Goal: Task Accomplishment & Management: Complete application form

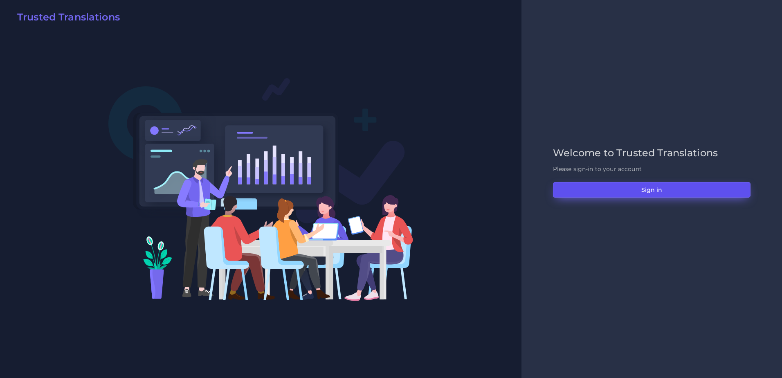
click at [654, 197] on button "Sign in" at bounding box center [652, 190] width 198 height 16
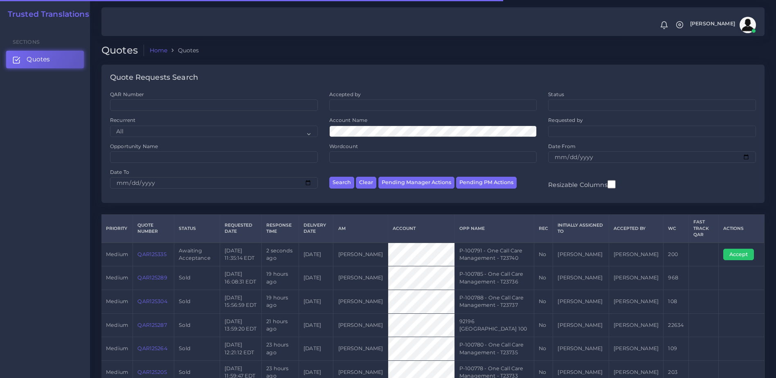
click at [151, 258] on td "QAR125335" at bounding box center [153, 255] width 41 height 24
click at [147, 257] on td "QAR125335" at bounding box center [153, 255] width 41 height 24
click at [153, 252] on link "QAR125335" at bounding box center [151, 254] width 29 height 6
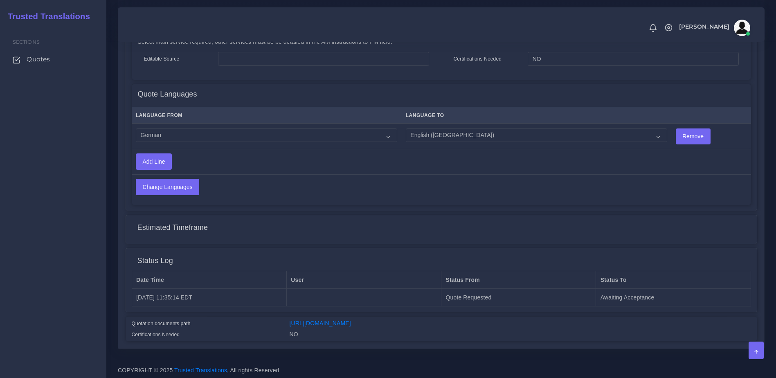
scroll to position [437, 0]
click at [171, 128] on select "Acoli Afar Afrikaans Akan Akateko Albanian American Sign Language (ASL) Amharic…" at bounding box center [266, 135] width 261 height 14
select select "40187"
click at [136, 128] on select "Acoli Afar Afrikaans Akan Akateko Albanian American Sign Language (ASL) Amharic…" at bounding box center [266, 135] width 261 height 14
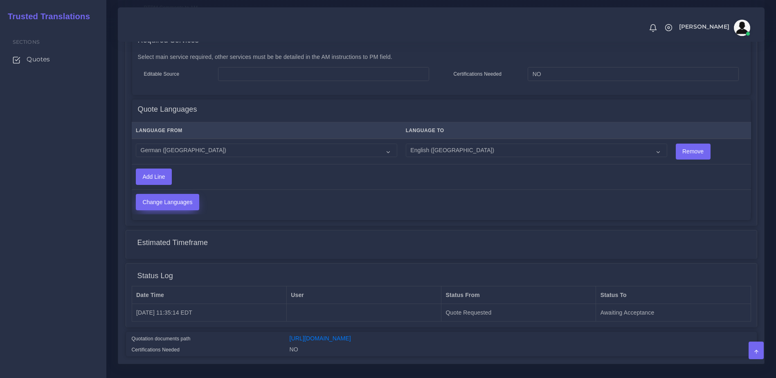
click at [167, 200] on input "Change Languages" at bounding box center [167, 202] width 63 height 16
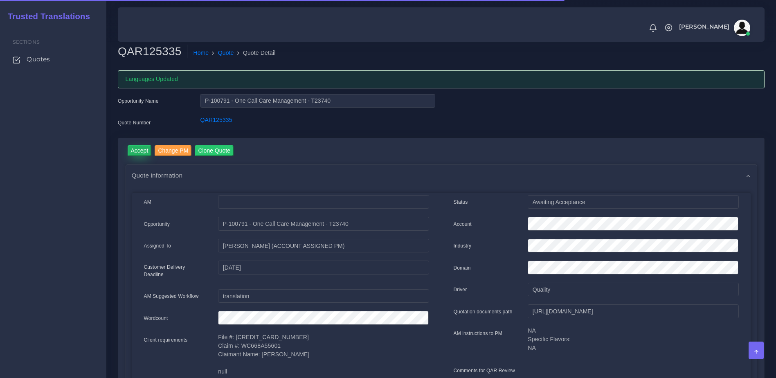
click at [131, 152] on input "Accept" at bounding box center [140, 150] width 24 height 11
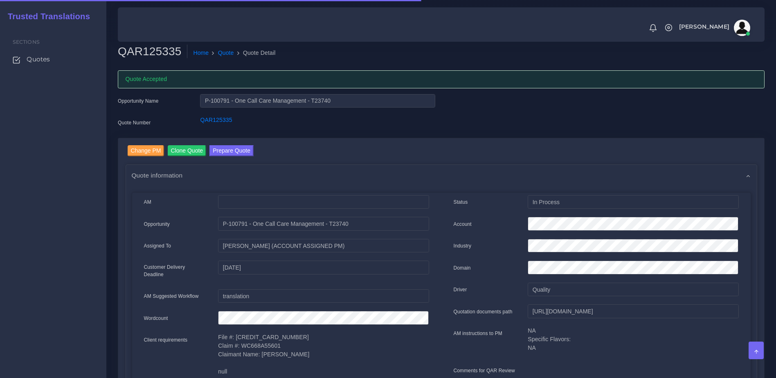
click at [226, 150] on button "Prepare Quote" at bounding box center [232, 150] width 44 height 11
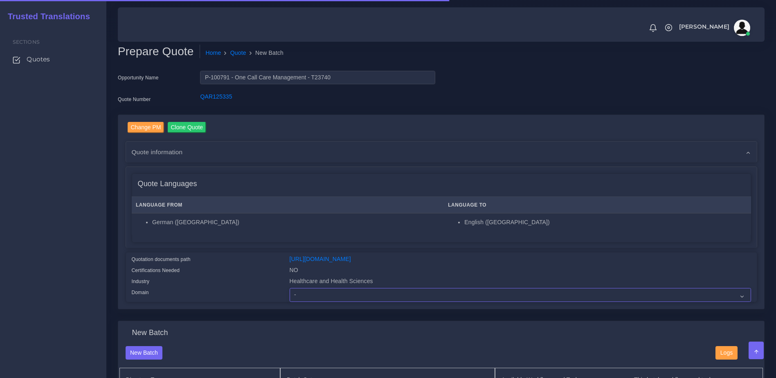
click at [303, 300] on select "- Advertising and Media Agriculture, Forestry and Fishing Architecture, Buildin…" at bounding box center [521, 295] width 462 height 14
select select "Healthcare and Health Sciences"
click at [290, 294] on select "- Advertising and Media Agriculture, Forestry and Fishing Architecture, Buildin…" at bounding box center [521, 295] width 462 height 14
click at [223, 263] on div "Quotation documents path" at bounding box center [205, 260] width 158 height 11
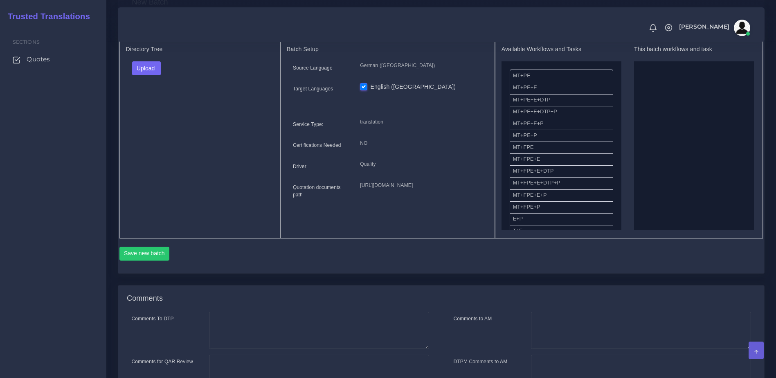
scroll to position [433, 0]
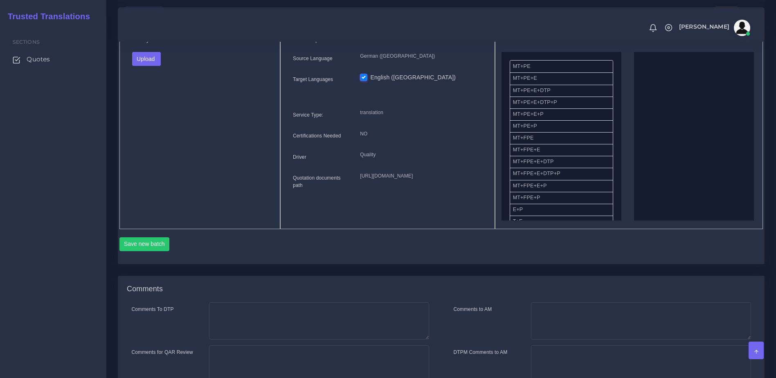
click at [144, 72] on div "Upload Folder Files un/check all" at bounding box center [200, 62] width 148 height 20
click at [140, 66] on button "Upload" at bounding box center [146, 59] width 29 height 14
click at [144, 95] on label "Files" at bounding box center [161, 90] width 56 height 10
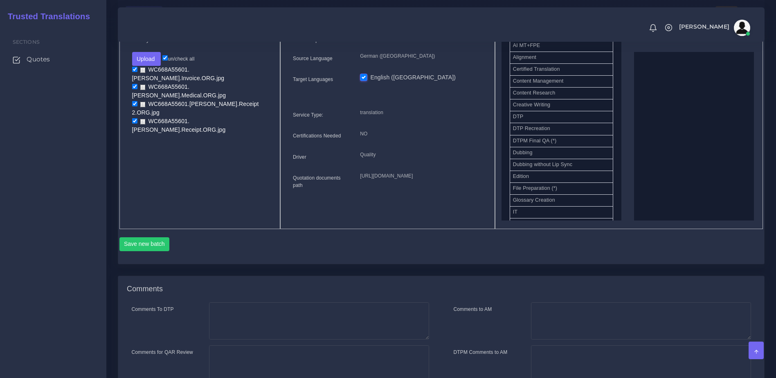
scroll to position [277, 0]
drag, startPoint x: 530, startPoint y: 92, endPoint x: 595, endPoint y: 92, distance: 64.2
drag, startPoint x: 529, startPoint y: 95, endPoint x: 639, endPoint y: 106, distance: 109.9
drag, startPoint x: 529, startPoint y: 175, endPoint x: 687, endPoint y: 154, distance: 159.3
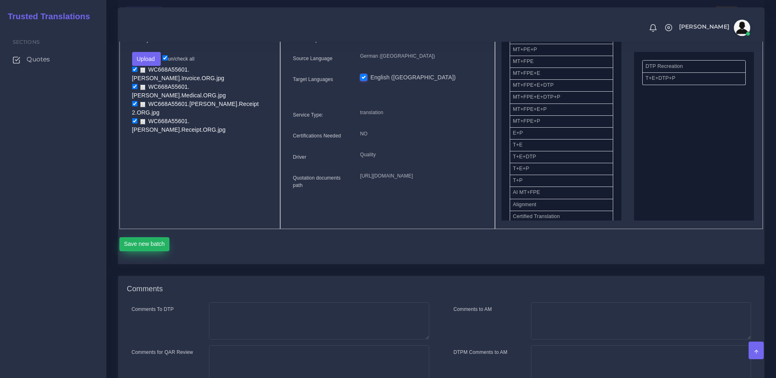
click at [133, 251] on button "Save new batch" at bounding box center [144, 244] width 50 height 14
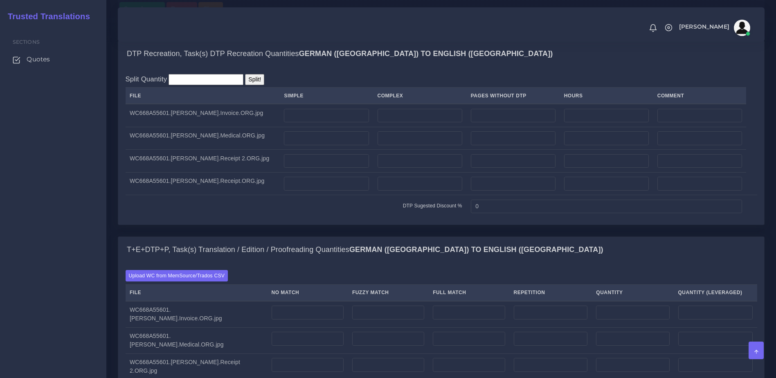
scroll to position [586, 0]
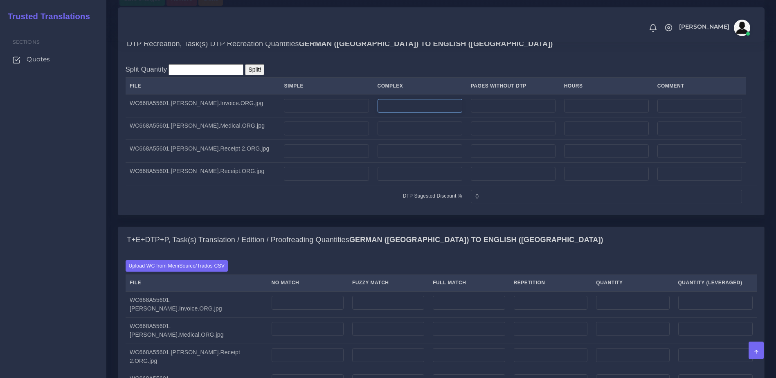
click at [432, 113] on input "number" at bounding box center [420, 106] width 85 height 14
type input "1"
click at [408, 135] on input "number" at bounding box center [420, 129] width 85 height 14
type input "1"
click at [391, 158] on input "number" at bounding box center [420, 151] width 85 height 14
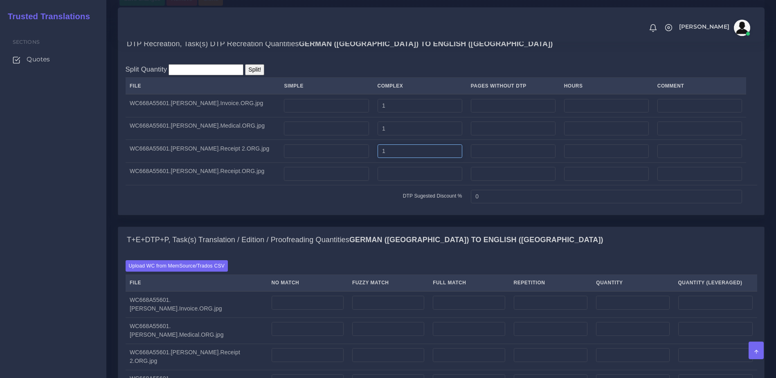
type input "1"
click at [383, 185] on td at bounding box center [419, 173] width 93 height 23
click at [381, 181] on input "number" at bounding box center [420, 174] width 85 height 14
type input "1"
click at [374, 208] on td "DTP Sugested Discount %" at bounding box center [296, 196] width 341 height 23
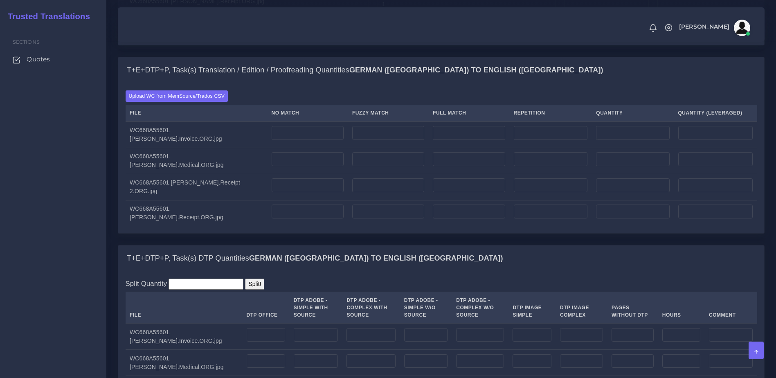
scroll to position [786, 0]
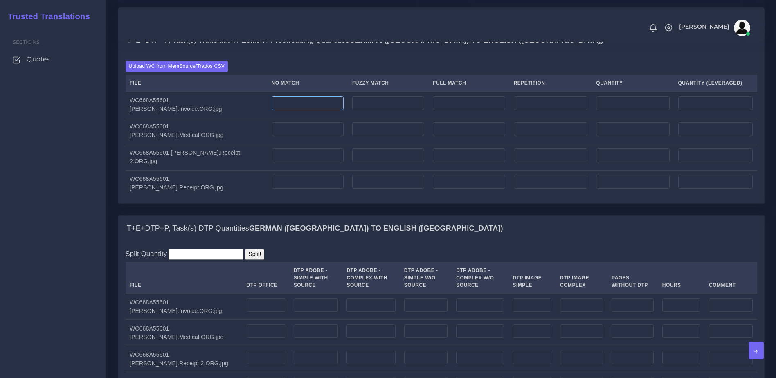
click at [290, 118] on td at bounding box center [307, 105] width 81 height 27
type input "200"
click at [275, 136] on input "number" at bounding box center [308, 129] width 72 height 14
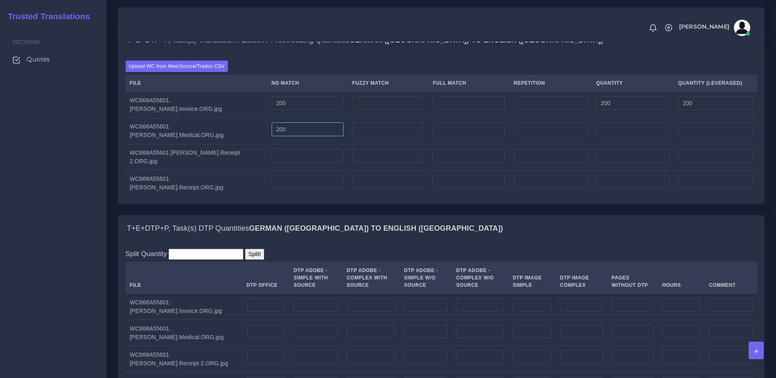
type input "200"
click at [274, 162] on input "number" at bounding box center [308, 156] width 72 height 14
type input "200"
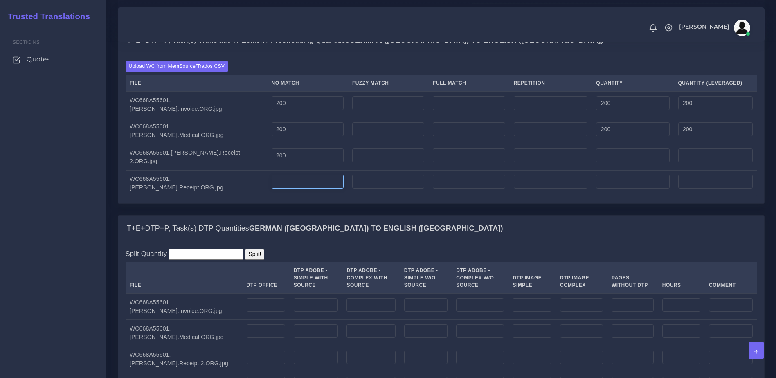
type input "200"
click at [276, 189] on input "number" at bounding box center [308, 182] width 72 height 14
type input "200"
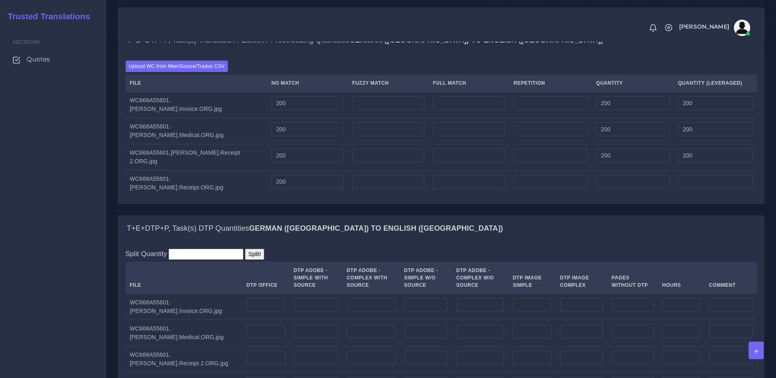
type input "200"
drag, startPoint x: 283, startPoint y: 220, endPoint x: 292, endPoint y: 223, distance: 9.6
click at [284, 203] on div "Upload WC from MemSource/Trados CSV File No Match Fuzzy Match Full Match Repeti…" at bounding box center [441, 129] width 646 height 150
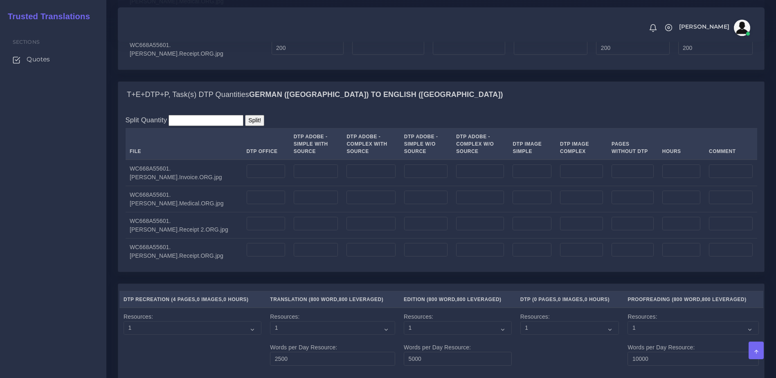
scroll to position [929, 0]
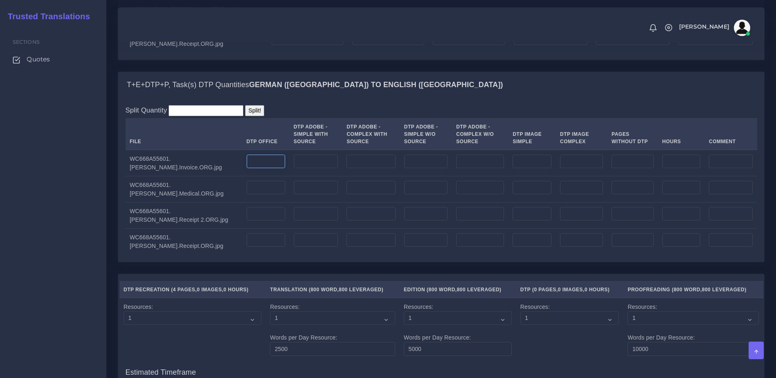
click at [247, 169] on input "number" at bounding box center [266, 162] width 38 height 14
type input "1"
click at [242, 197] on td at bounding box center [265, 189] width 47 height 26
click at [247, 195] on input "number" at bounding box center [266, 188] width 38 height 14
type input "1"
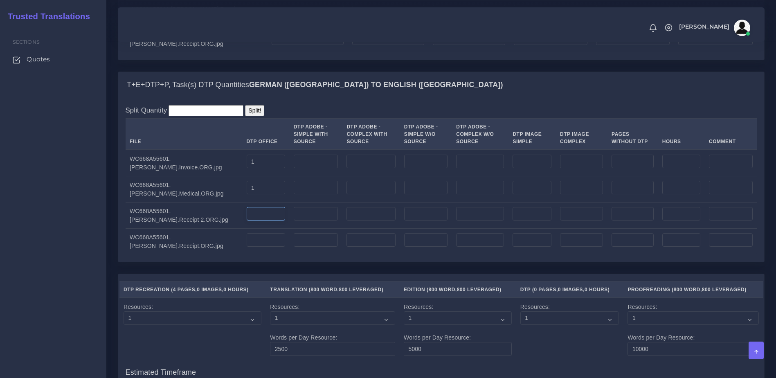
click at [247, 221] on input "number" at bounding box center [266, 214] width 38 height 14
type input "1"
click at [247, 247] on input "number" at bounding box center [266, 240] width 38 height 14
type input "1"
drag, startPoint x: 237, startPoint y: 273, endPoint x: 241, endPoint y: 275, distance: 4.2
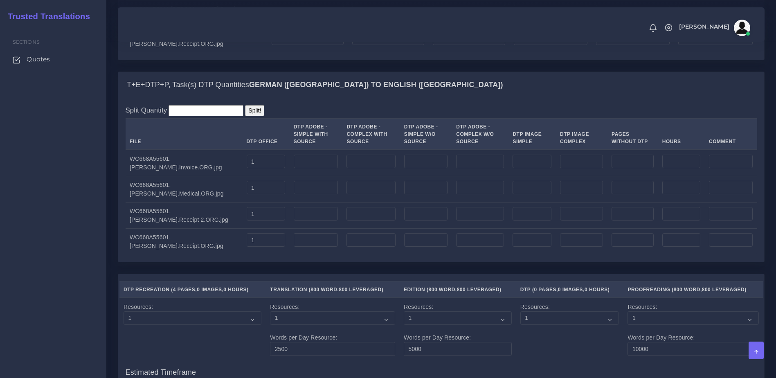
click at [238, 262] on div "Split Quantity Split! File DTP Office DTP Adobe - Simple With Source DTP Adobe …" at bounding box center [441, 180] width 646 height 164
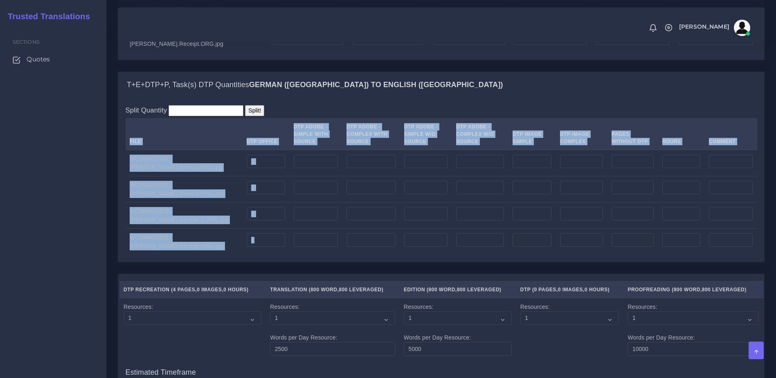
drag, startPoint x: 762, startPoint y: 262, endPoint x: 770, endPoint y: 298, distance: 36.8
click at [765, 298] on form "DTP Recreation, Task(s) DTP Recreation Quantities German (Germany) TO English (…" at bounding box center [441, 236] width 647 height 1099
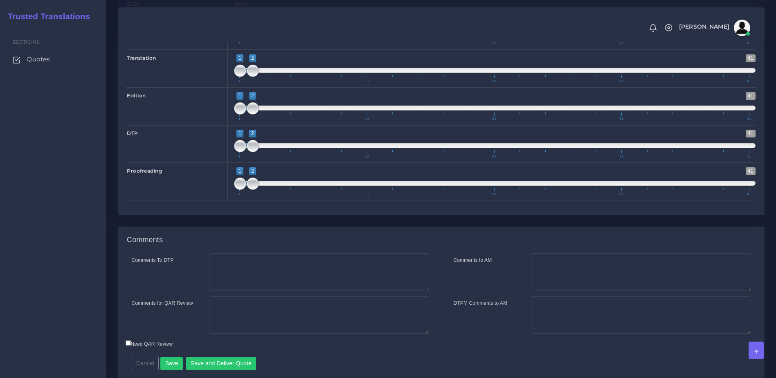
scroll to position [1375, 0]
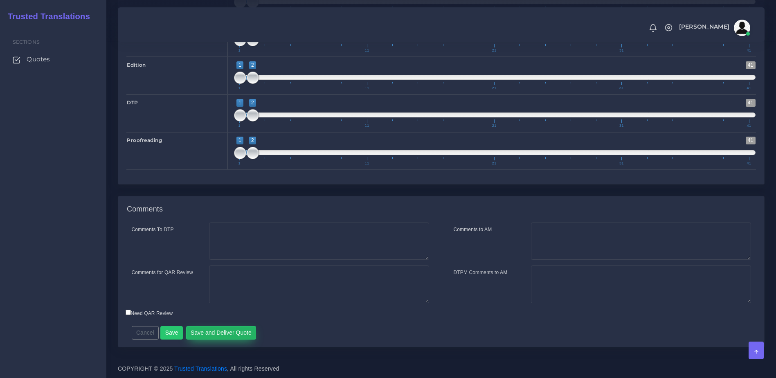
click at [223, 329] on button "Save and Deliver Quote" at bounding box center [221, 333] width 70 height 14
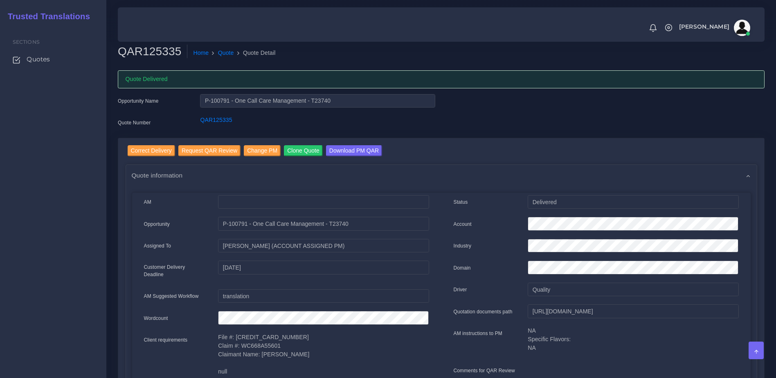
click at [482, 168] on div "Quote information" at bounding box center [441, 175] width 631 height 21
click at [502, 200] on div "Status" at bounding box center [485, 203] width 74 height 16
click at [59, 59] on link "Quotes" at bounding box center [53, 59] width 94 height 17
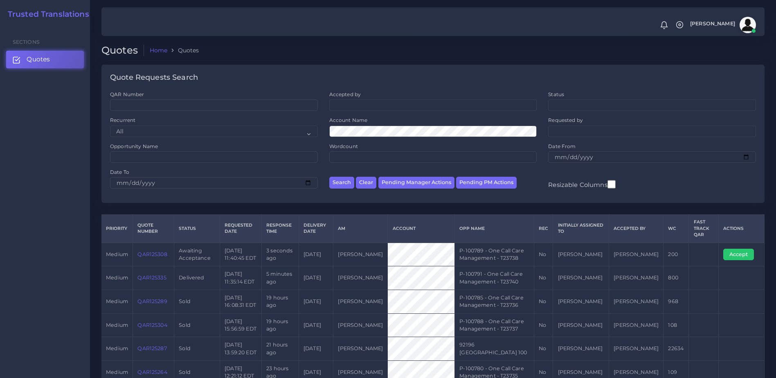
click at [151, 255] on link "QAR125308" at bounding box center [151, 254] width 29 height 6
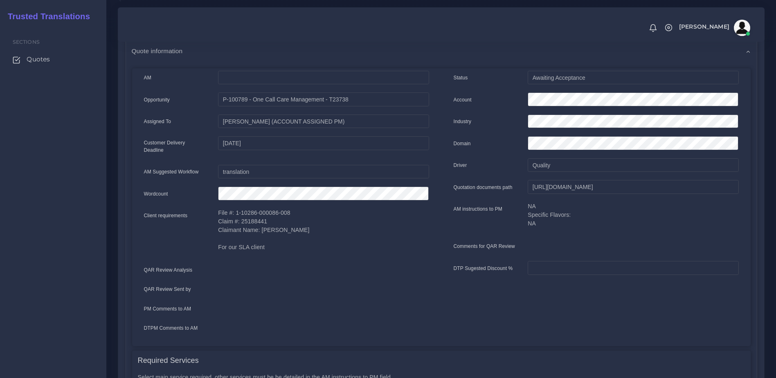
scroll to position [432, 0]
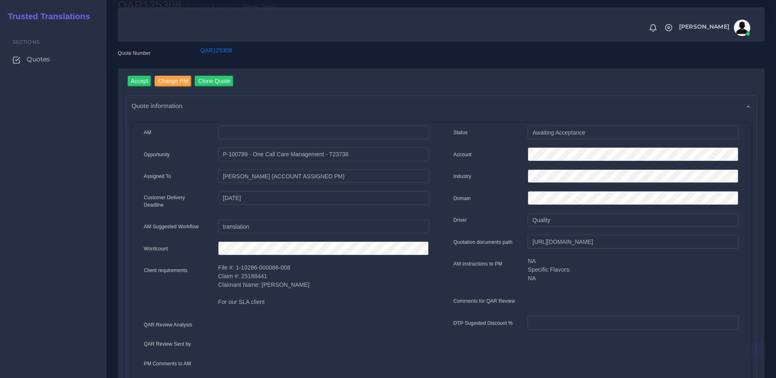
scroll to position [0, 0]
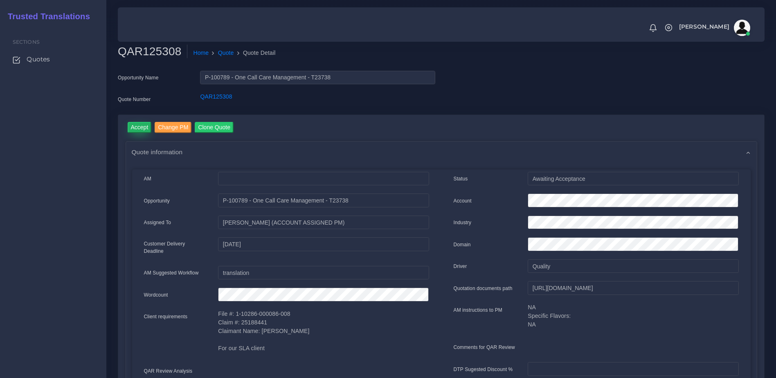
click at [141, 129] on input "Accept" at bounding box center [140, 127] width 24 height 11
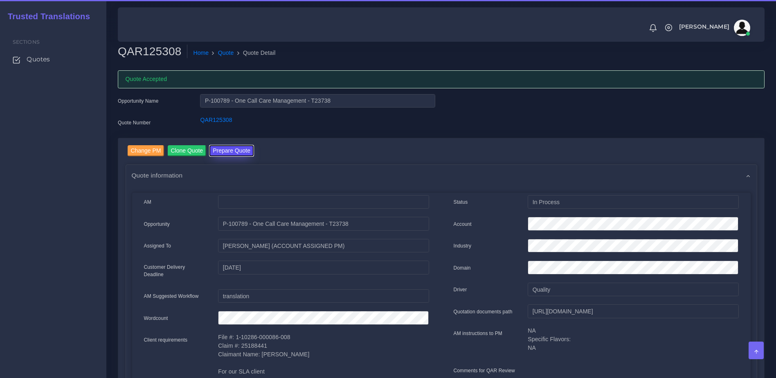
click at [241, 153] on button "Prepare Quote" at bounding box center [232, 150] width 44 height 11
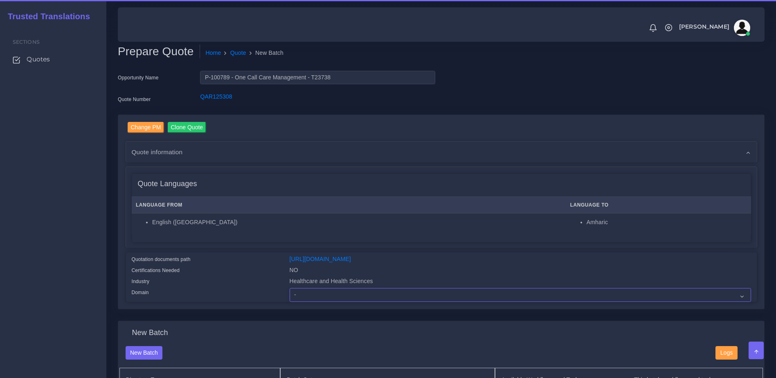
click at [310, 300] on select "- Advertising and Media Agriculture, Forestry and Fishing Architecture, Buildin…" at bounding box center [521, 295] width 462 height 14
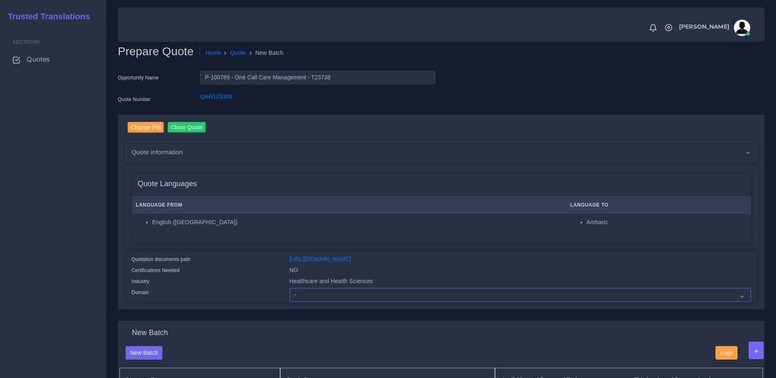
select select "Healthcare and Health Sciences"
click at [290, 294] on select "- Advertising and Media Agriculture, Forestry and Fishing Architecture, Buildin…" at bounding box center [521, 295] width 462 height 14
click at [226, 276] on div "Certifications Needed" at bounding box center [205, 271] width 158 height 11
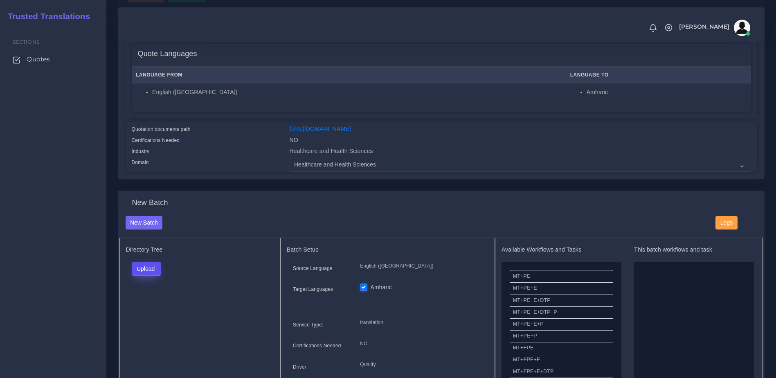
click at [137, 272] on button "Upload" at bounding box center [146, 269] width 29 height 14
click at [151, 305] on label "Files" at bounding box center [161, 300] width 56 height 10
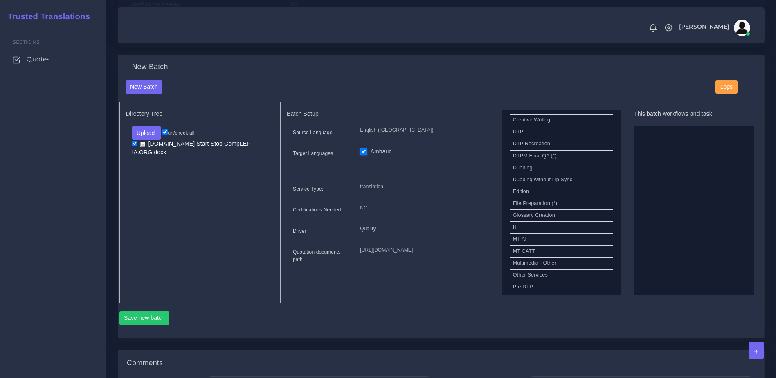
scroll to position [282, 0]
drag, startPoint x: 541, startPoint y: 168, endPoint x: 628, endPoint y: 219, distance: 100.6
drag, startPoint x: 541, startPoint y: 220, endPoint x: 701, endPoint y: 198, distance: 161.4
click at [148, 325] on button "Save new batch" at bounding box center [144, 318] width 50 height 14
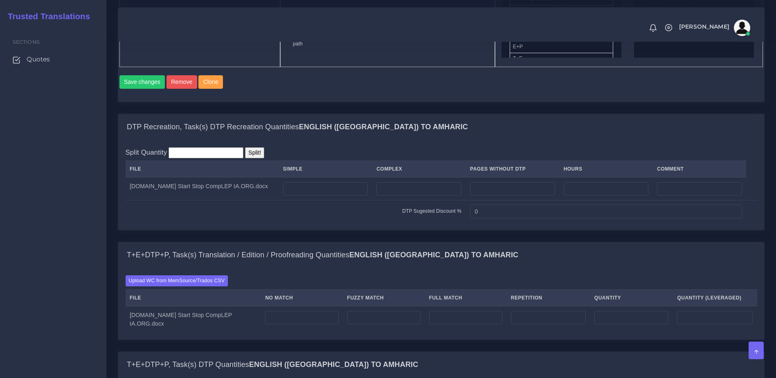
scroll to position [520, 0]
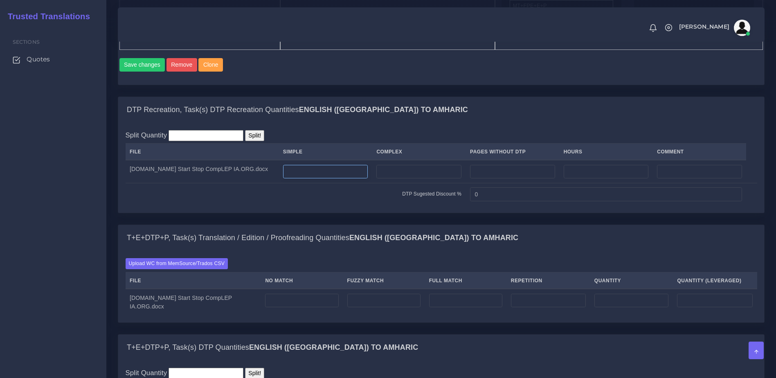
click at [368, 179] on input "number" at bounding box center [325, 172] width 85 height 14
type input "1"
click at [456, 179] on input "number" at bounding box center [418, 172] width 85 height 14
type input "6"
click at [430, 251] on div "T+E+DTP+P, Task(s) Translation / Edition / Proofreading Quantities English (US)…" at bounding box center [441, 238] width 646 height 26
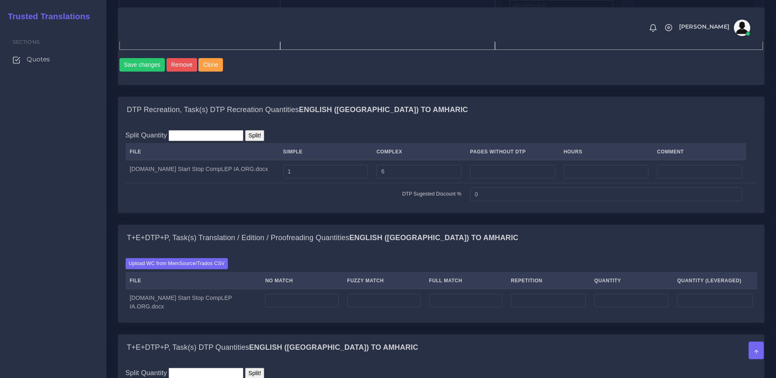
click at [185, 289] on div "Upload WC from MemSource/Trados CSV File No Match Fuzzy Match Full Match Repeti…" at bounding box center [441, 286] width 646 height 71
click at [194, 289] on div "Upload WC from MemSource/Trados CSV File No Match Fuzzy Match Full Match Repeti…" at bounding box center [441, 286] width 646 height 71
click at [193, 269] on label "Upload WC from MemSource/Trados CSV" at bounding box center [177, 263] width 103 height 11
click at [0, 0] on input "Upload WC from MemSource/Trados CSV" at bounding box center [0, 0] width 0 height 0
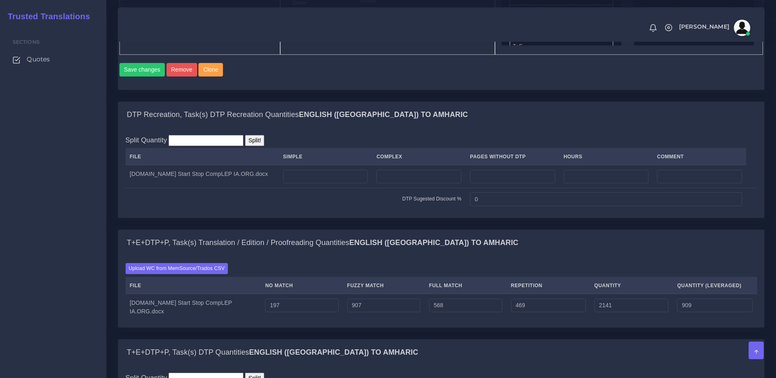
scroll to position [556, 0]
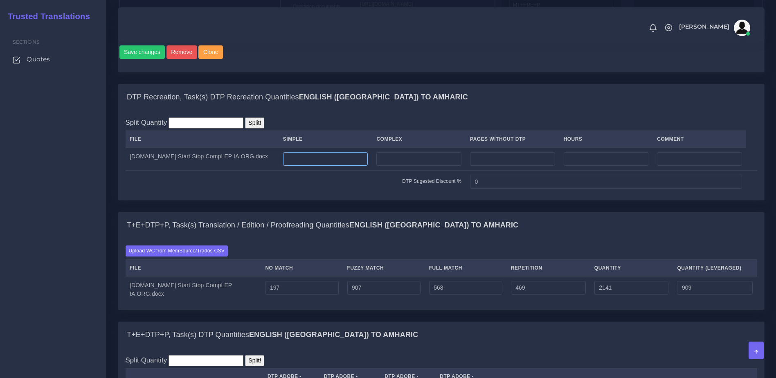
click at [368, 166] on input "number" at bounding box center [325, 159] width 85 height 14
type input "1"
drag, startPoint x: 418, startPoint y: 188, endPoint x: 422, endPoint y: 188, distance: 4.5
click at [420, 166] on input "number" at bounding box center [418, 159] width 85 height 14
click at [429, 166] on input "number" at bounding box center [418, 159] width 85 height 14
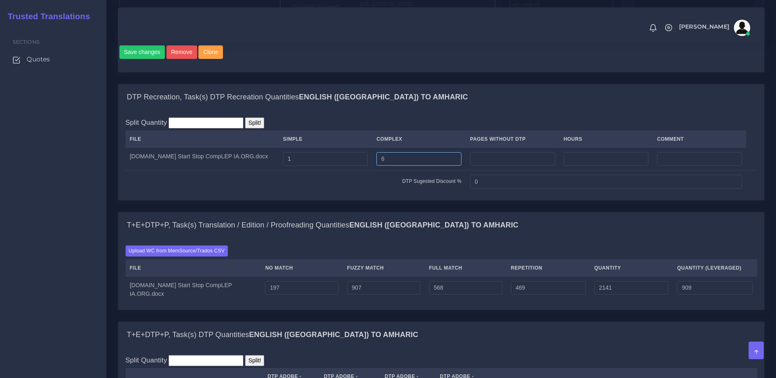
type input "6"
click at [415, 212] on div "DTP Recreation, Task(s) DTP Recreation Quantities English (US) TO Amharic Split…" at bounding box center [441, 148] width 659 height 128
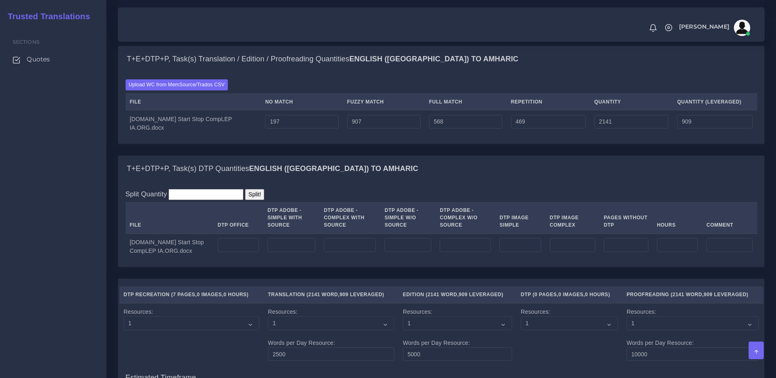
scroll to position [725, 0]
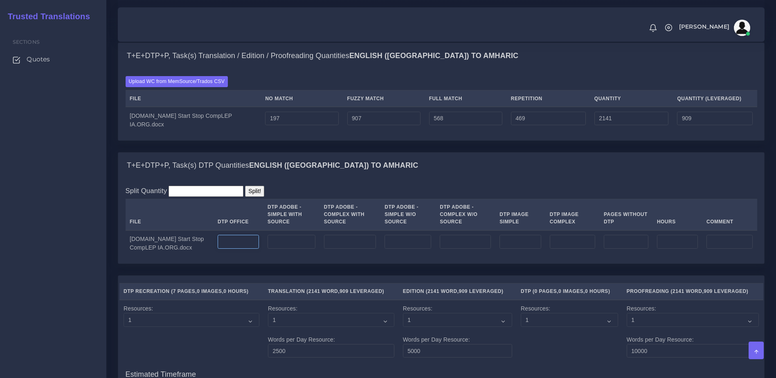
click at [259, 249] on input "number" at bounding box center [238, 242] width 41 height 14
type input "7"
click at [304, 276] on div "T+E+DTP+P, Task(s) DTP Quantities English (US) TO Amharic Split Quantity Split!…" at bounding box center [441, 214] width 659 height 124
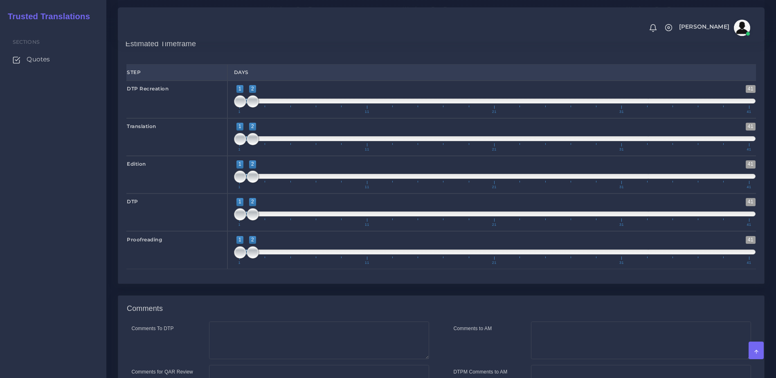
scroll to position [1167, 0]
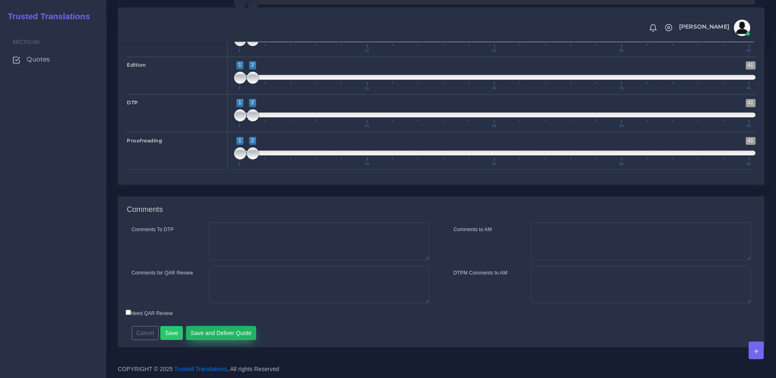
click at [209, 340] on button "Save and Deliver Quote" at bounding box center [221, 333] width 70 height 14
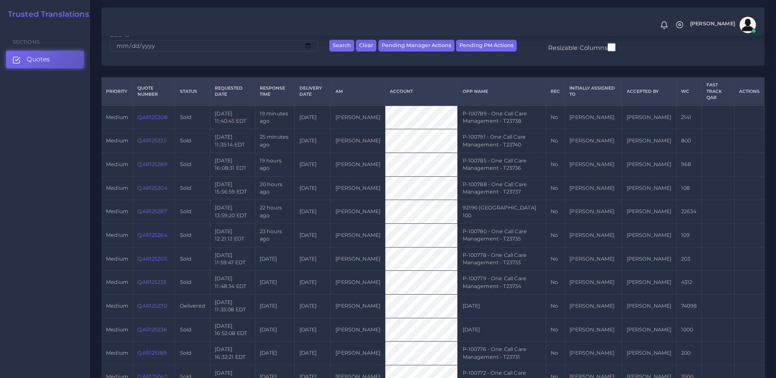
scroll to position [146, 0]
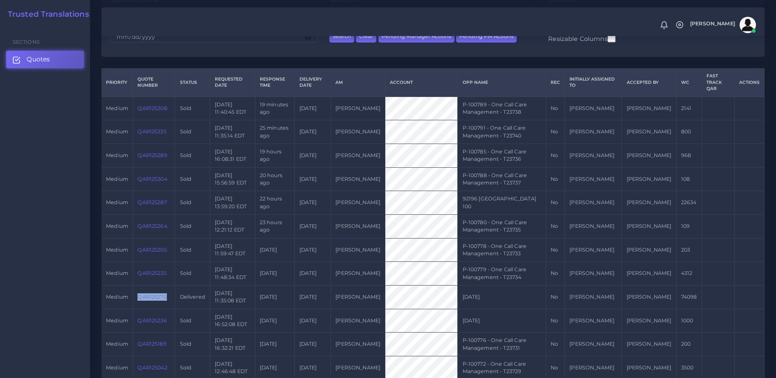
drag, startPoint x: 171, startPoint y: 291, endPoint x: 140, endPoint y: 291, distance: 31.1
click at [140, 291] on td "QAR125270" at bounding box center [154, 297] width 42 height 24
copy link "QAR125270"
click at [151, 293] on td "QAR125270" at bounding box center [154, 297] width 42 height 24
click at [163, 294] on link "QAR125270" at bounding box center [151, 297] width 29 height 6
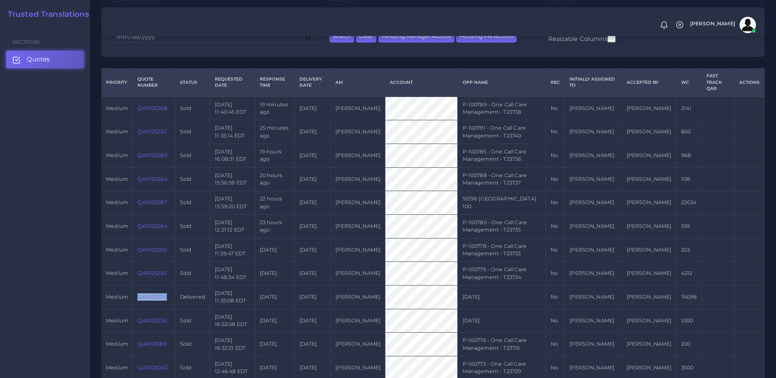
click at [150, 294] on link "QAR125270" at bounding box center [151, 297] width 29 height 6
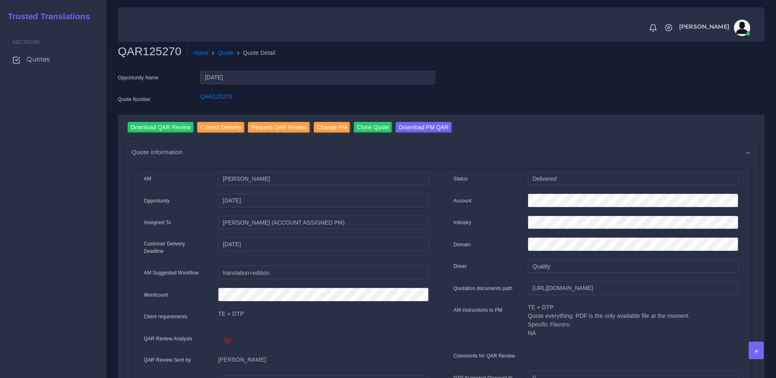
click at [412, 340] on div "fyi" at bounding box center [323, 340] width 211 height 18
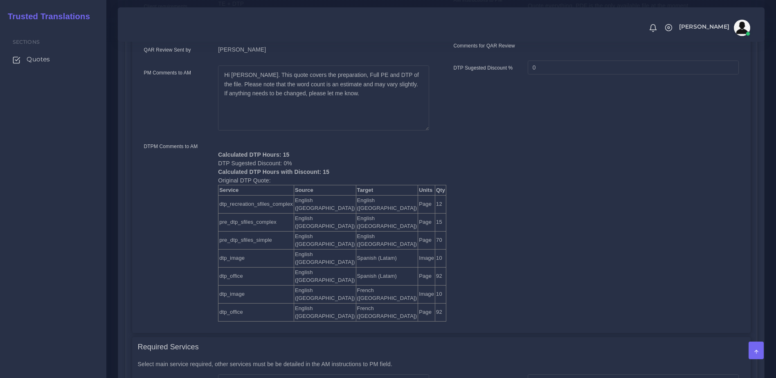
scroll to position [309, 0]
